Goal: Task Accomplishment & Management: Use online tool/utility

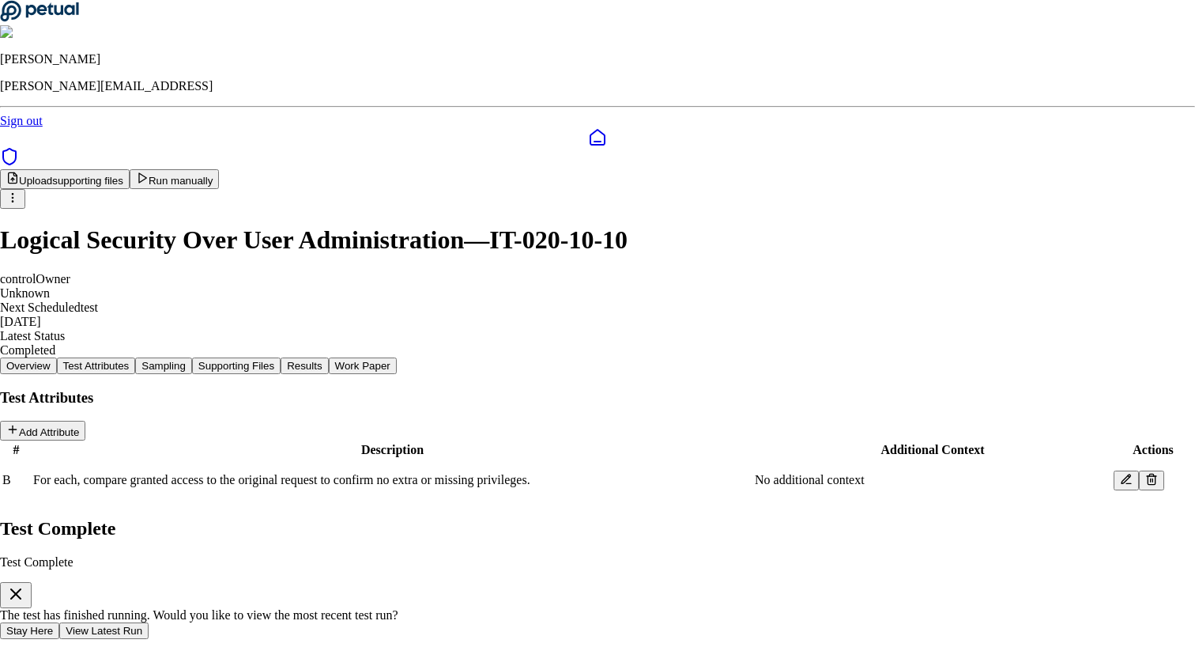
click at [21, 589] on icon "button" at bounding box center [15, 593] width 9 height 9
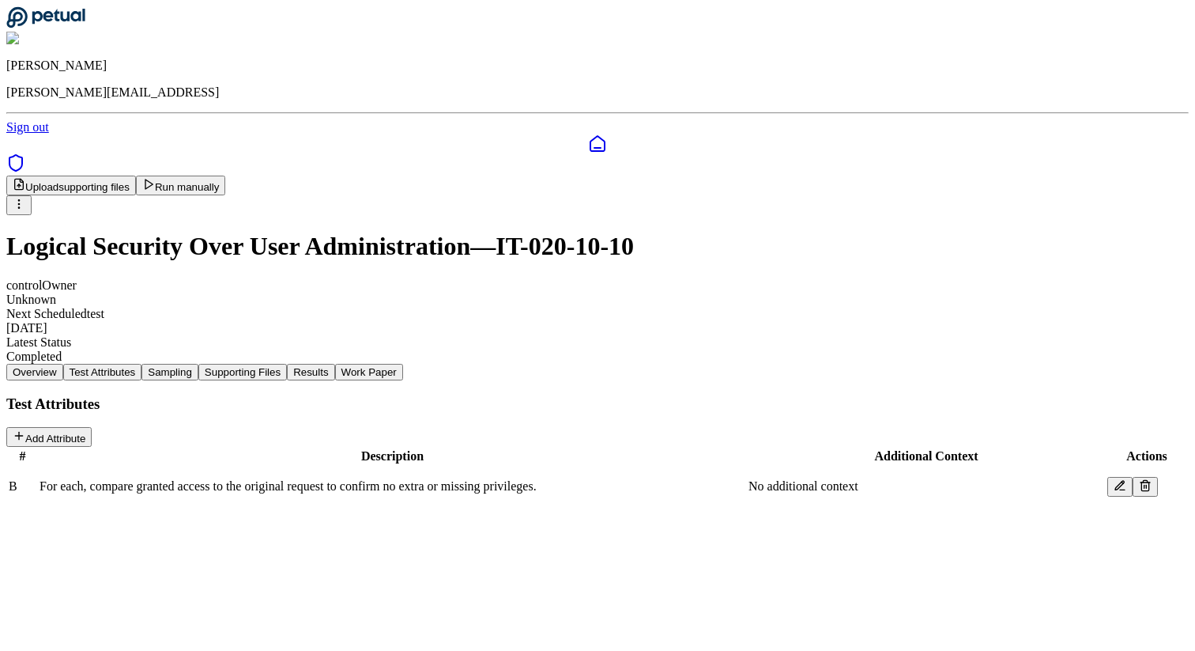
click at [910, 34] on div "James Lee james@petual.ai Sign out" at bounding box center [597, 70] width 1183 height 128
click at [859, 278] on div "control Owner Unknown Next Scheduled test 12/30/2025 Latest Status Completed" at bounding box center [597, 320] width 1183 height 85
click at [226, 175] on button "Run manually" at bounding box center [181, 185] width 90 height 20
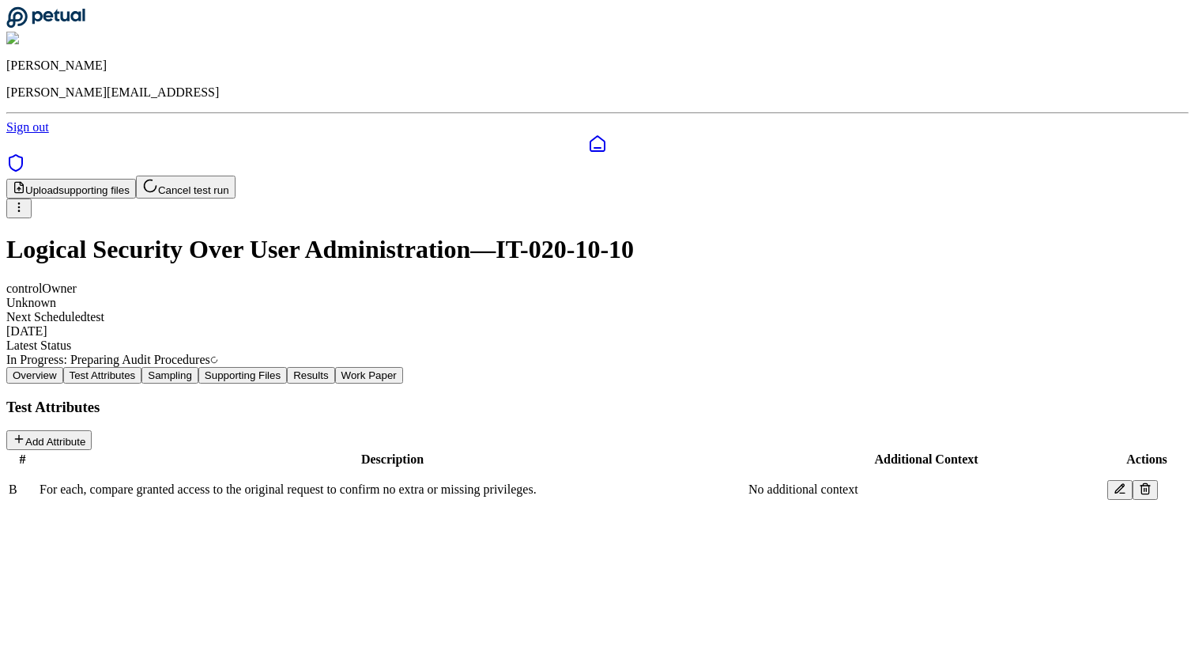
click at [236, 175] on button "Cancel test run" at bounding box center [186, 186] width 100 height 23
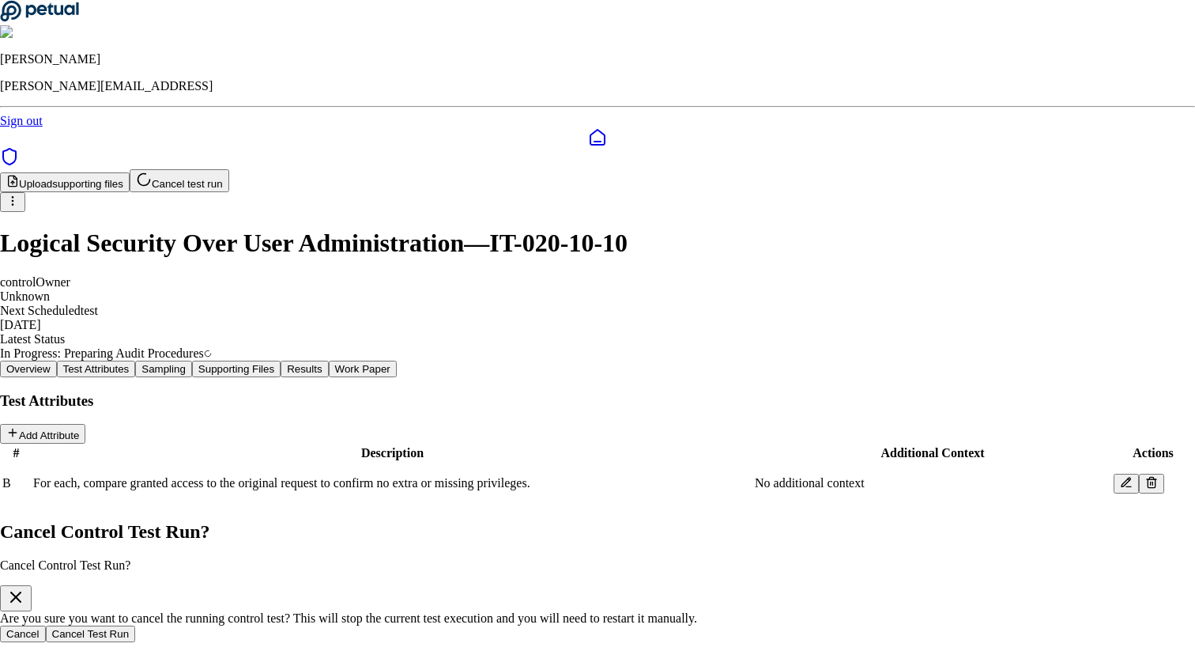
click at [136, 625] on button "Cancel Test Run" at bounding box center [91, 633] width 90 height 17
